Goal: Task Accomplishment & Management: Complete application form

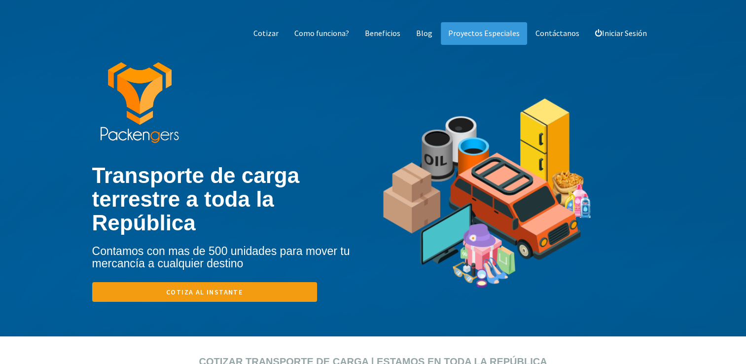
click at [248, 282] on link "Cotiza al instante" at bounding box center [204, 292] width 225 height 20
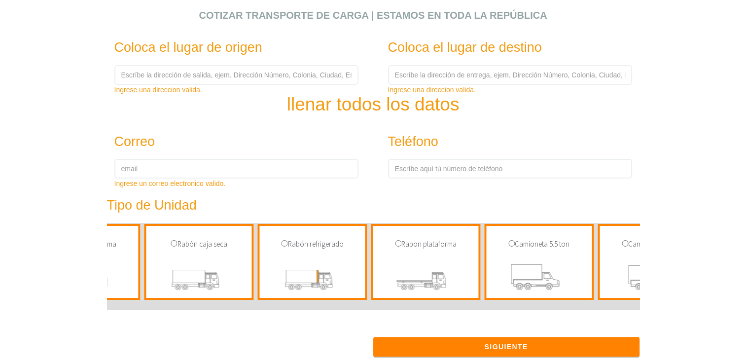
scroll to position [0, 1403]
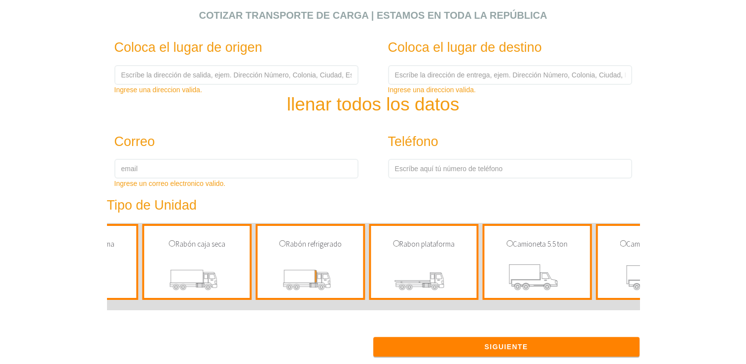
click at [339, 265] on img at bounding box center [310, 278] width 91 height 38
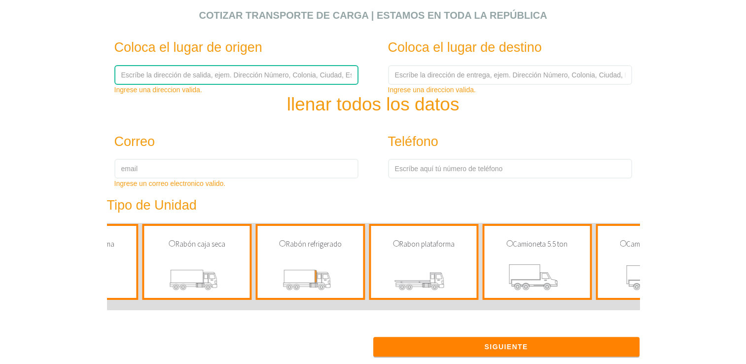
click at [309, 80] on input "text" at bounding box center [236, 75] width 244 height 20
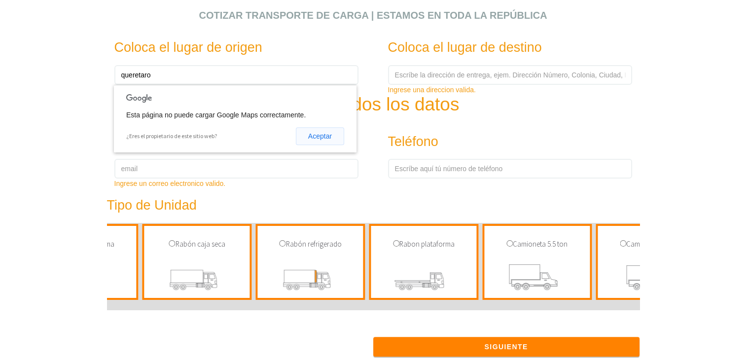
click at [326, 136] on button "Aceptar" at bounding box center [320, 136] width 48 height 18
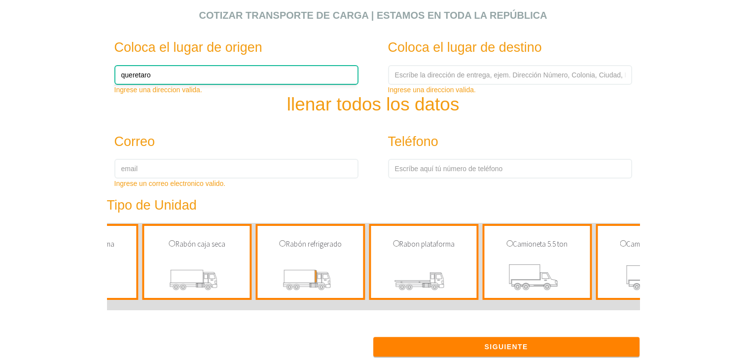
click at [271, 80] on input "queretaro" at bounding box center [236, 75] width 244 height 20
type input "q"
type input "Q"
type input "s"
type input "q"
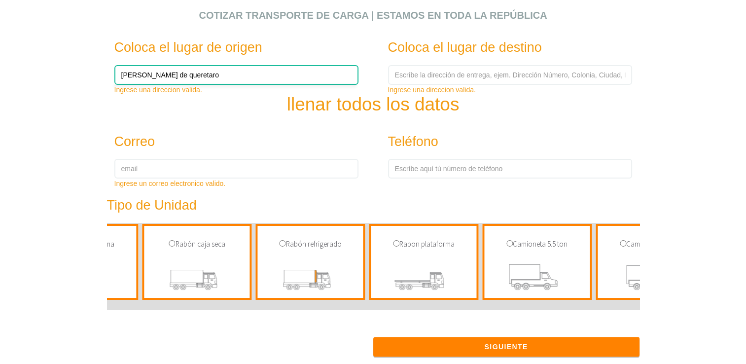
type input "[PERSON_NAME] de queretaro"
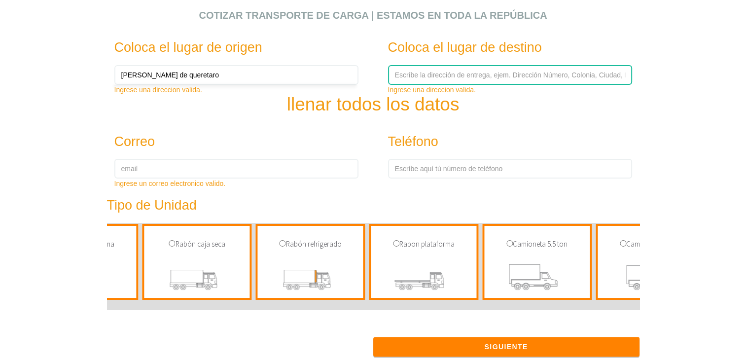
click at [413, 73] on input "text" at bounding box center [510, 75] width 244 height 20
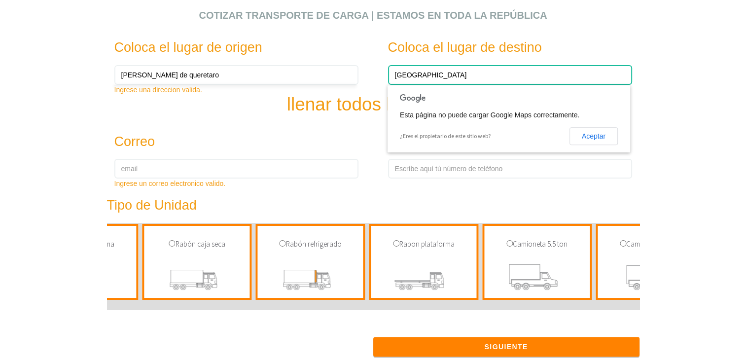
type input "[GEOGRAPHIC_DATA]"
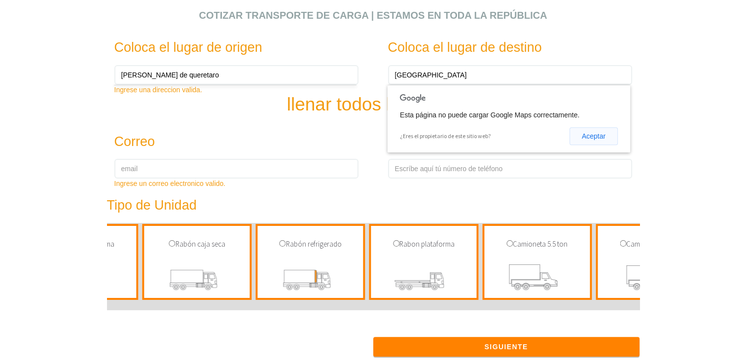
click at [604, 135] on button "Aceptar" at bounding box center [594, 136] width 48 height 18
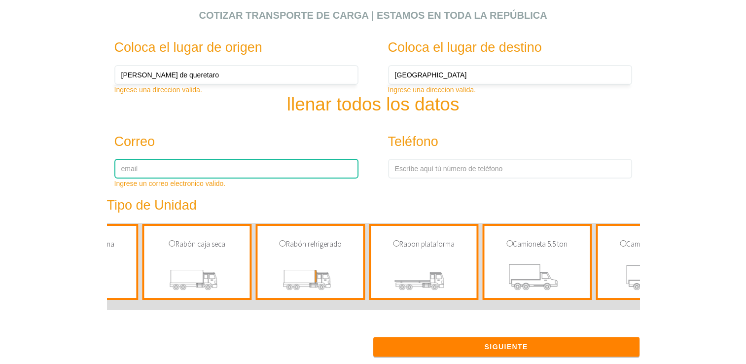
click at [233, 171] on input "email" at bounding box center [236, 169] width 244 height 20
type input "[EMAIL_ADDRESS][DOMAIN_NAME]"
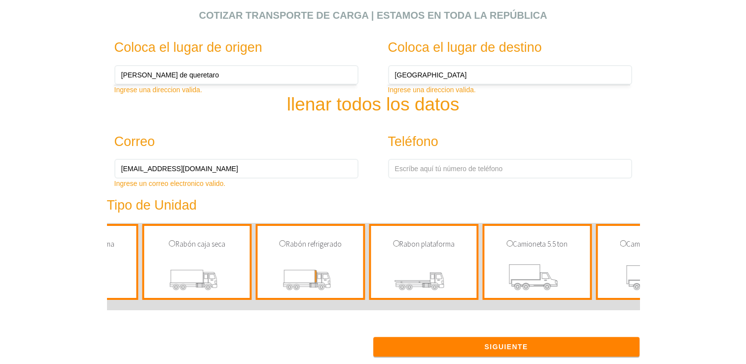
click at [324, 275] on img at bounding box center [310, 278] width 91 height 38
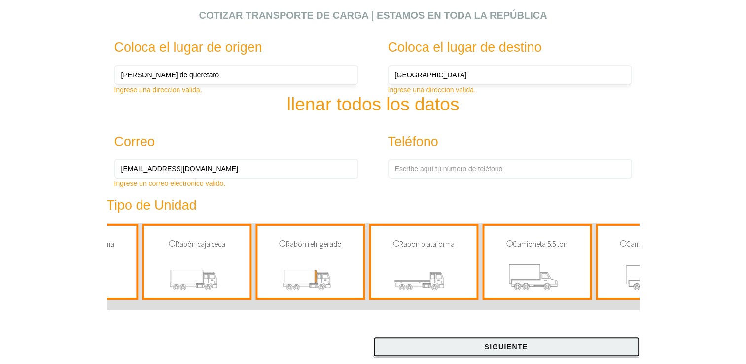
click at [574, 346] on button "Siguiente" at bounding box center [506, 347] width 266 height 20
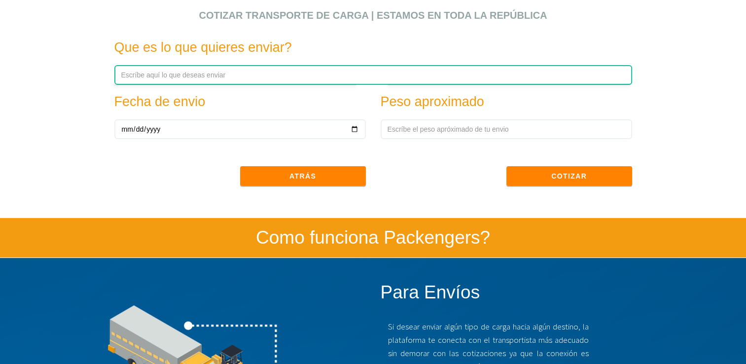
scroll to position [356, 0]
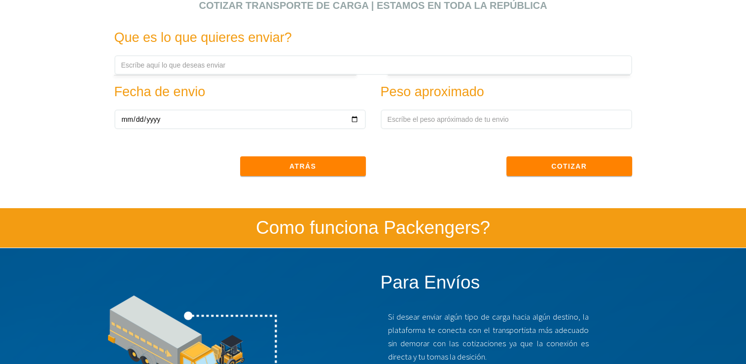
click at [345, 75] on div "Fecha de envio" at bounding box center [240, 102] width 266 height 54
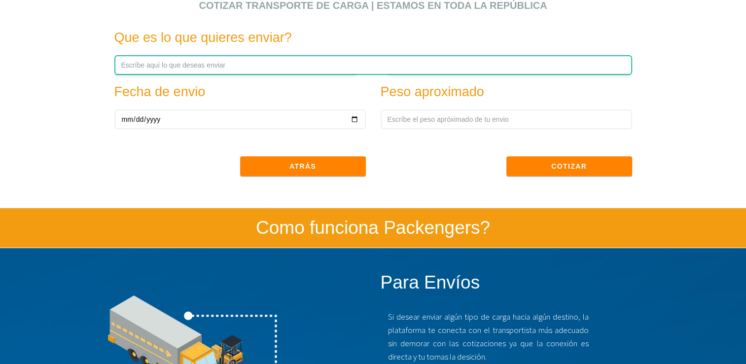
click at [348, 72] on input "text" at bounding box center [373, 65] width 518 height 20
type input "cerveza artesanal"
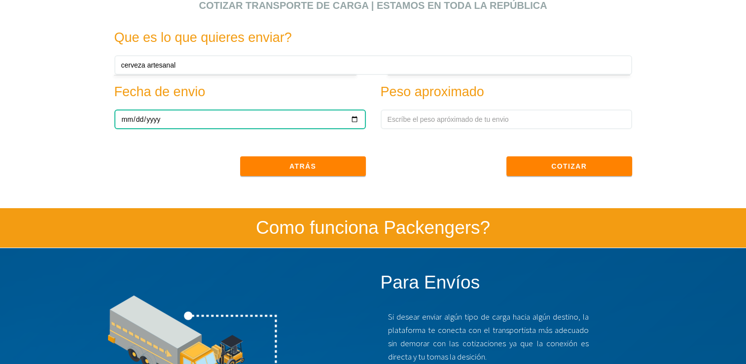
click at [304, 114] on input "date" at bounding box center [240, 119] width 252 height 20
click at [355, 125] on input "date" at bounding box center [240, 119] width 252 height 20
click at [357, 121] on input "date" at bounding box center [240, 119] width 252 height 20
click at [350, 117] on input "[DATE]" at bounding box center [240, 119] width 252 height 20
drag, startPoint x: 350, startPoint y: 117, endPoint x: 358, endPoint y: 115, distance: 8.6
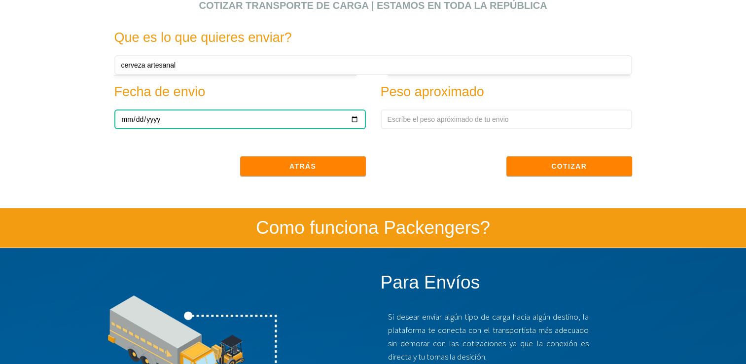
click at [358, 115] on input "[DATE]" at bounding box center [240, 119] width 252 height 20
click at [357, 116] on input "[DATE]" at bounding box center [240, 119] width 252 height 20
type input "[DATE]"
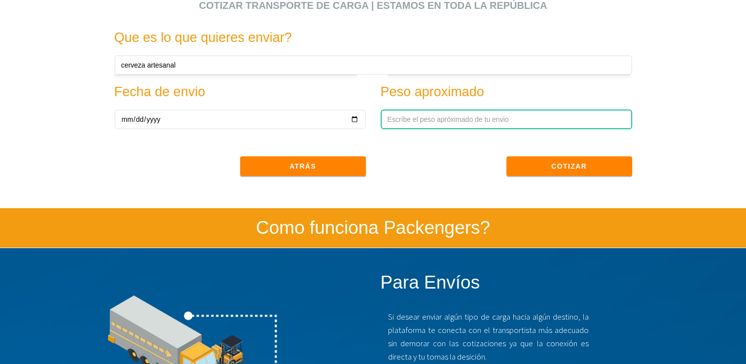
click at [470, 122] on input "text" at bounding box center [507, 119] width 252 height 20
paste input "6005kg"
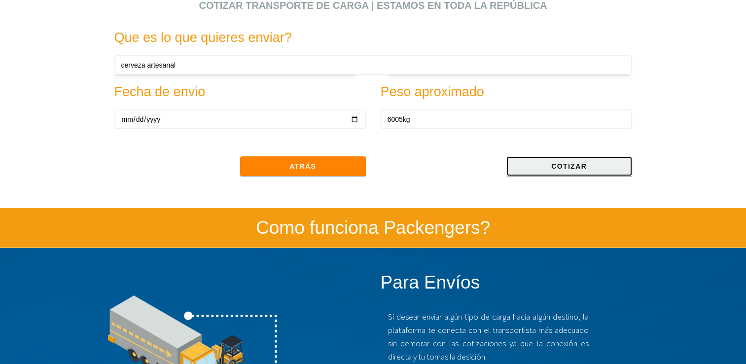
click at [517, 171] on button "Cotizar" at bounding box center [570, 166] width 126 height 20
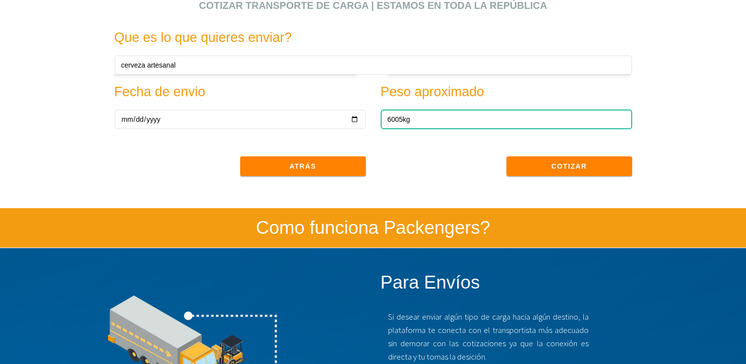
click at [404, 119] on input "6005kg" at bounding box center [507, 119] width 252 height 20
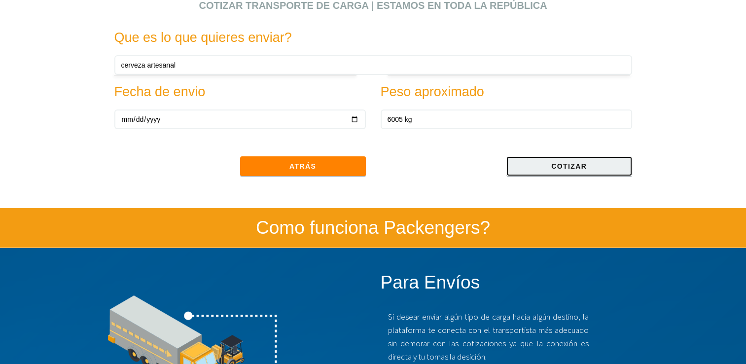
click at [546, 160] on button "Cotizar" at bounding box center [570, 166] width 126 height 20
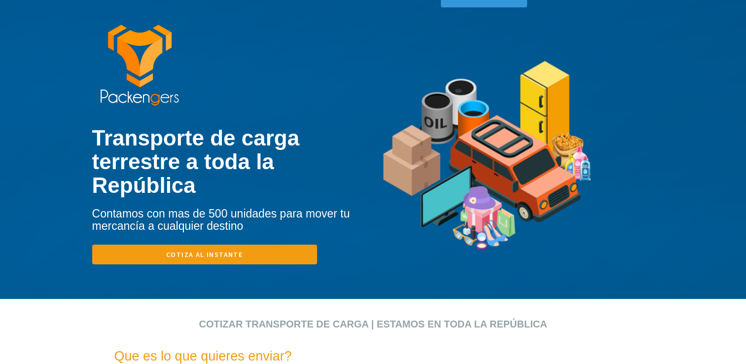
scroll to position [308, 0]
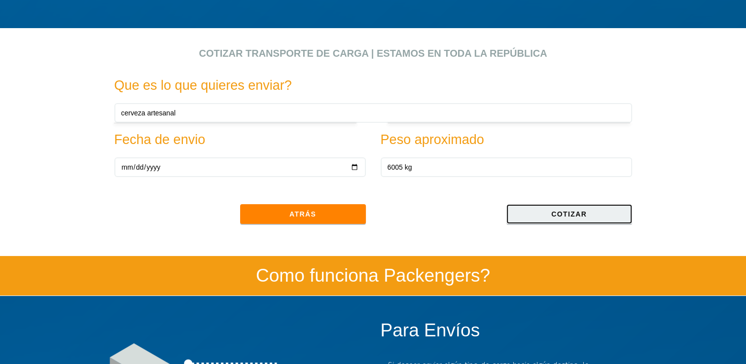
click at [587, 208] on button "Cotizar" at bounding box center [570, 214] width 126 height 20
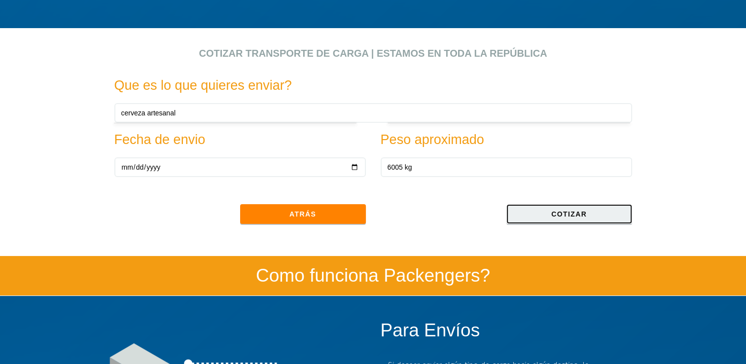
click at [587, 208] on button "Cotizar" at bounding box center [570, 214] width 126 height 20
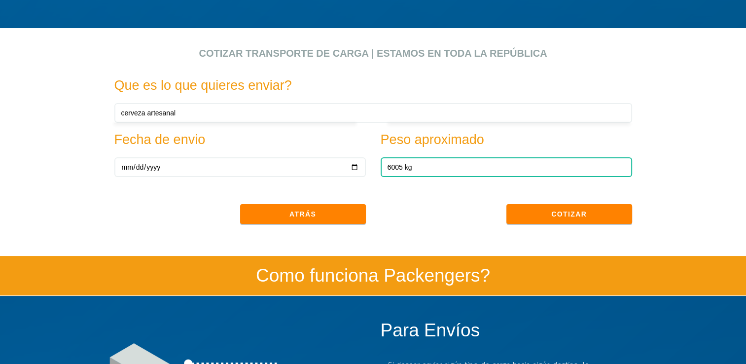
click at [415, 165] on input "6005 kg" at bounding box center [507, 167] width 252 height 20
type input "6"
